Goal: Browse casually: Explore the website without a specific task or goal

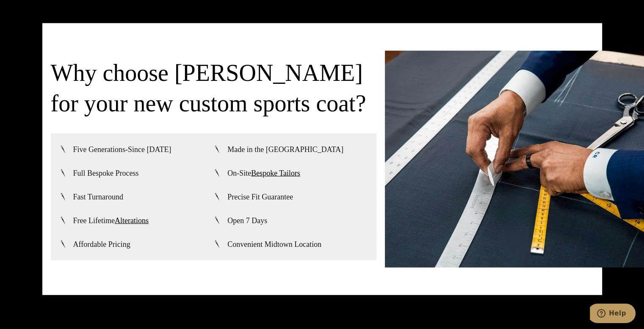
scroll to position [1993, 0]
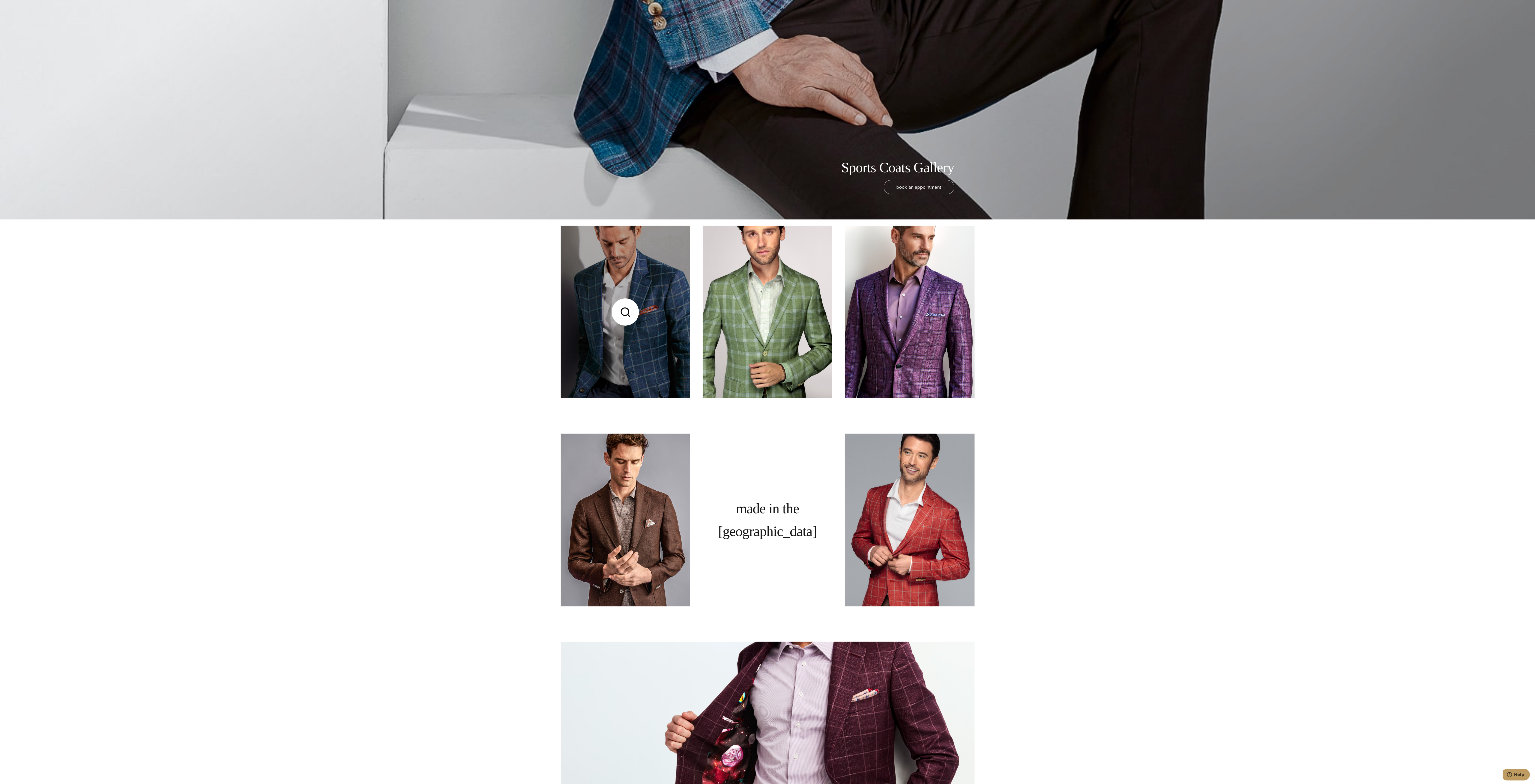
scroll to position [561, 0]
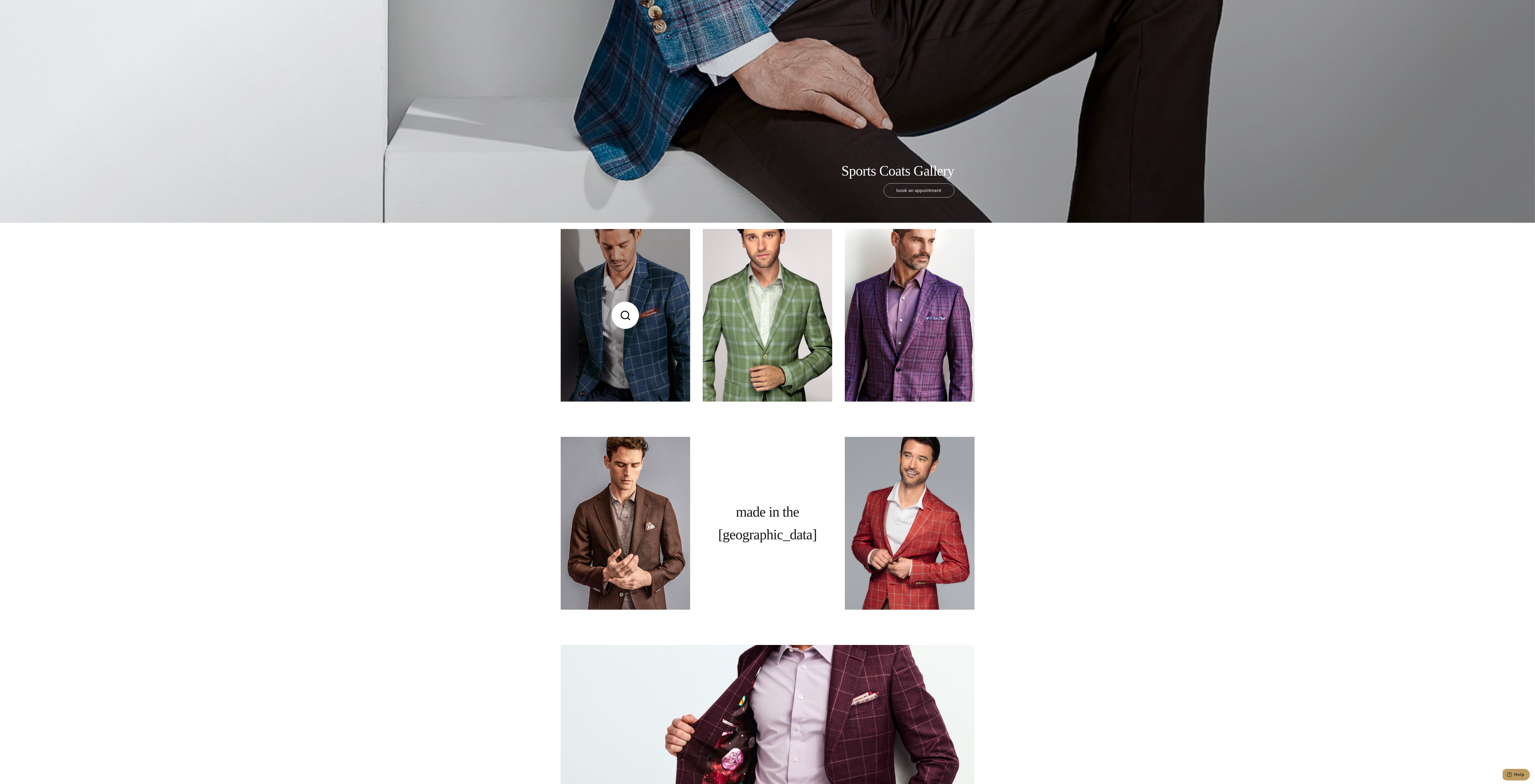
click at [649, 300] on link at bounding box center [625, 316] width 129 height 173
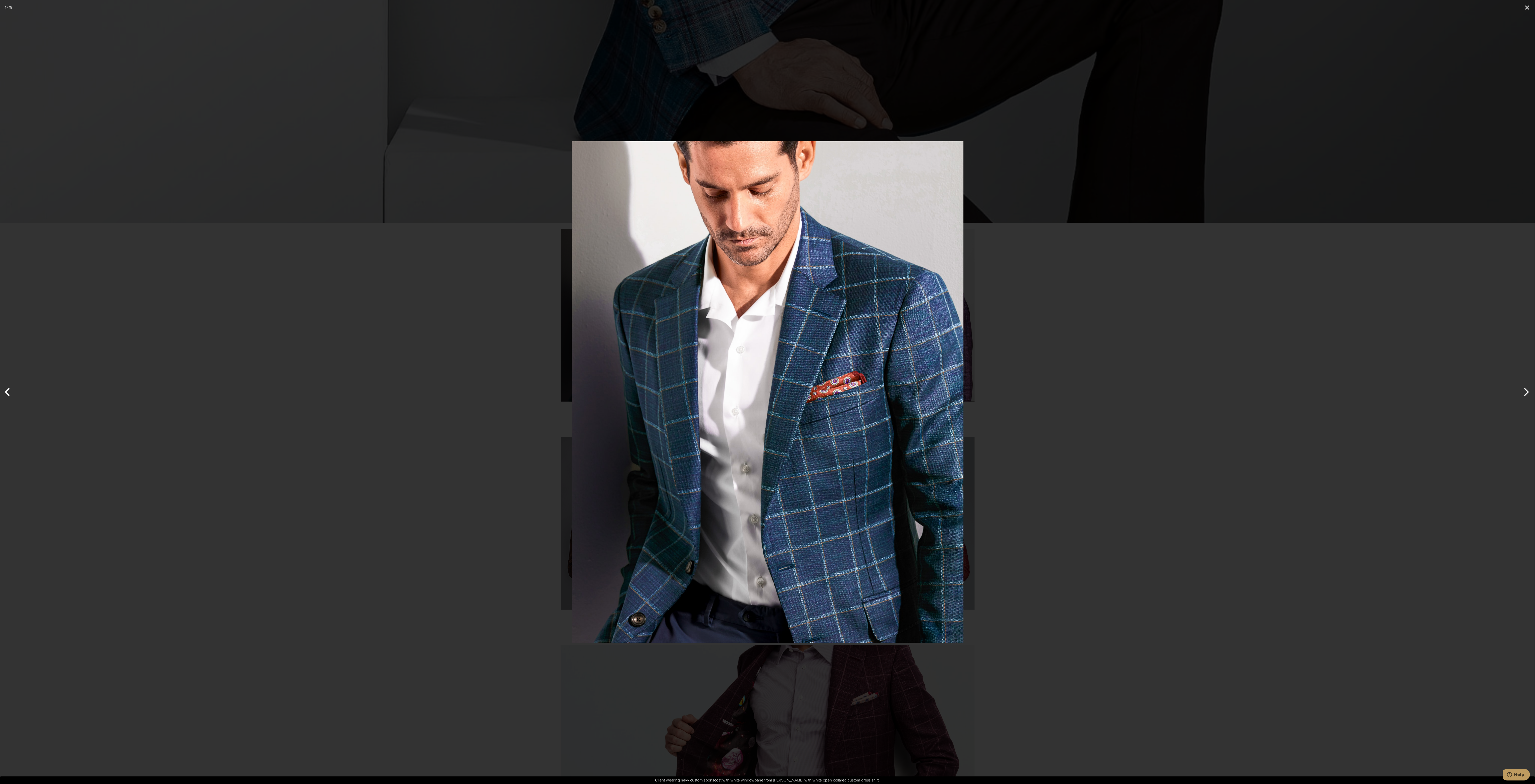
click at [1161, 413] on div at bounding box center [768, 392] width 1535 height 784
